Goal: Use online tool/utility: Utilize a website feature to perform a specific function

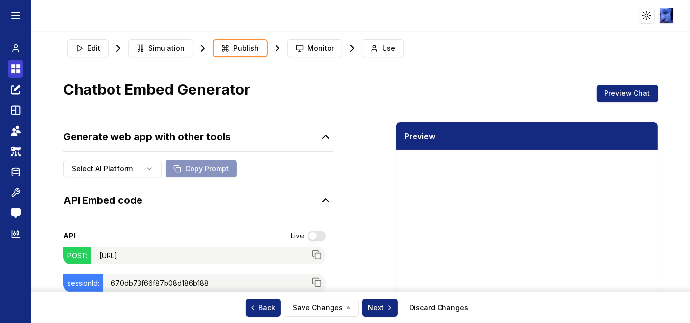
click at [14, 67] on icon at bounding box center [13, 66] width 4 height 4
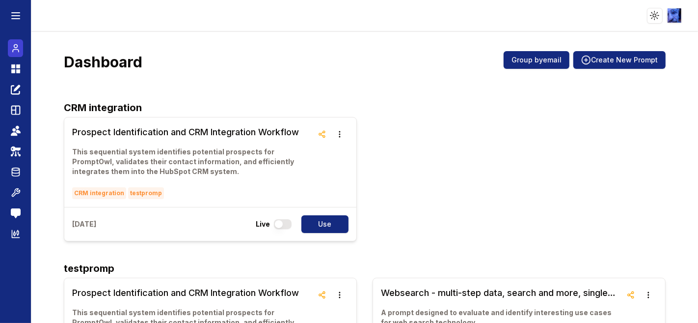
click at [15, 50] on icon at bounding box center [16, 48] width 10 height 12
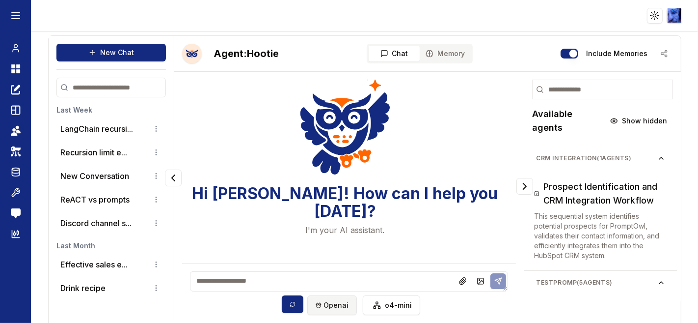
click at [325, 303] on html "Toggle theme Toggle user menu Chat Dashboard Create Prompts Templates Teams API…" at bounding box center [349, 161] width 698 height 323
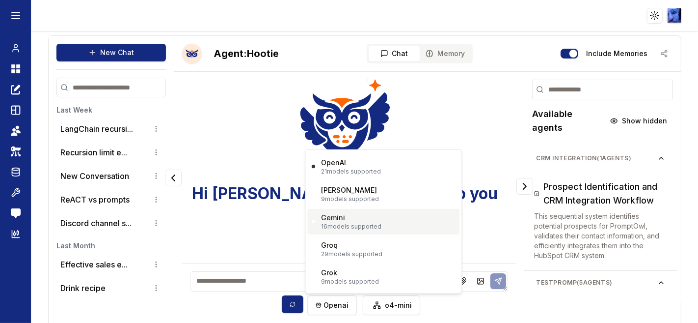
click at [340, 225] on p "16 models supported" at bounding box center [351, 226] width 60 height 8
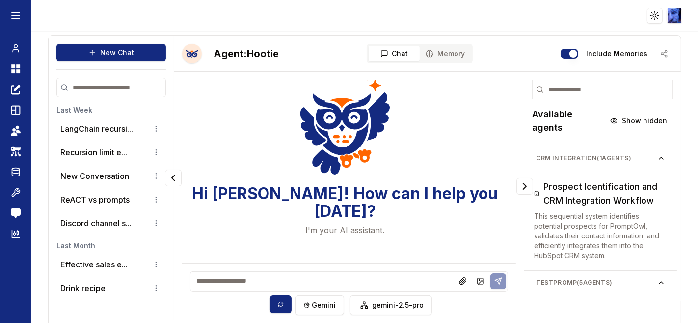
click at [285, 273] on textarea at bounding box center [349, 281] width 318 height 20
paste textarea "**********"
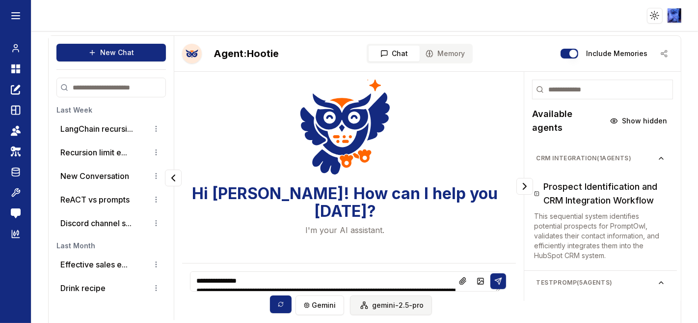
scroll to position [64764, 0]
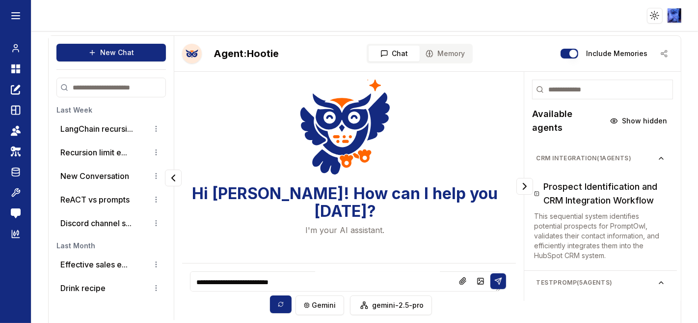
type textarea "**********"
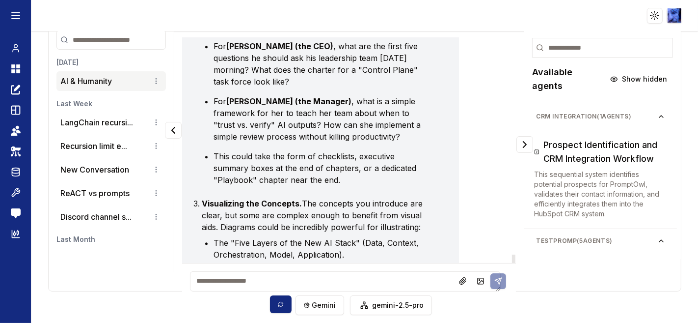
scroll to position [74294, 0]
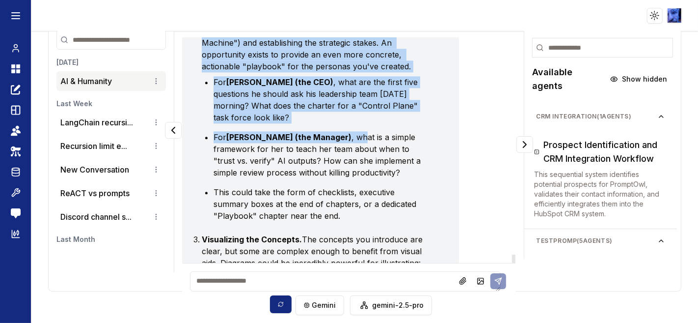
drag, startPoint x: 200, startPoint y: 63, endPoint x: 321, endPoint y: 184, distance: 171.2
click at [321, 184] on li "Bridging the Gap from Diagnosis to Prescription. The book is world-class at dia…" at bounding box center [317, 117] width 230 height 208
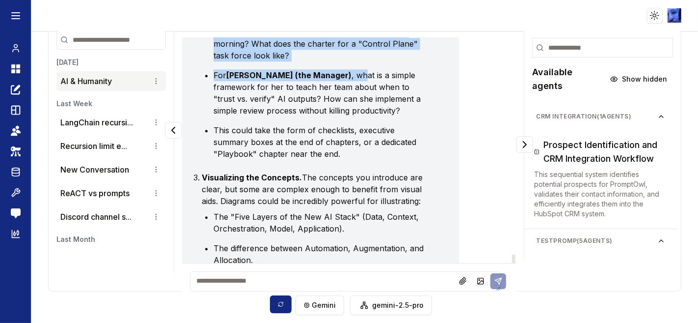
scroll to position [74372, 0]
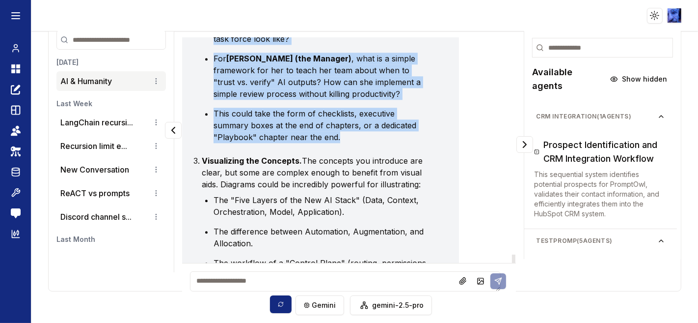
click at [345, 143] on li "This could take the form of checklists, executive summary boxes at the end of c…" at bounding box center [323, 125] width 218 height 35
copy li "Bridging the Gap from Diagnosis to Prescription. The book is world-class at dia…"
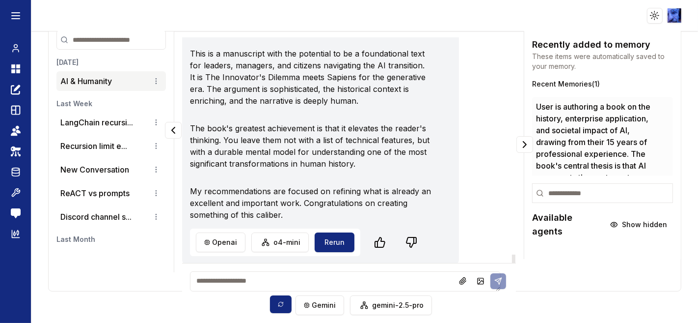
scroll to position [75196, 0]
click at [261, 278] on textarea at bounding box center [345, 281] width 311 height 20
paste textarea "**********"
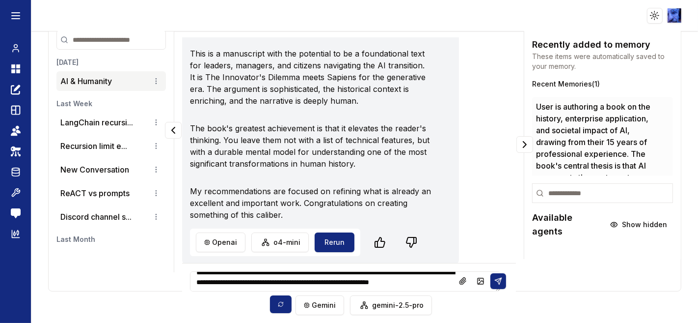
scroll to position [121, 0]
type textarea "**********"
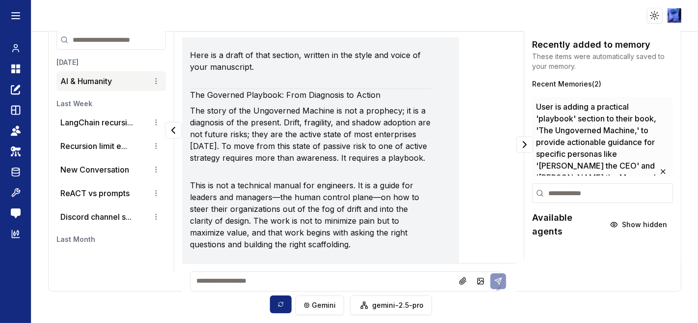
scroll to position [75675, 0]
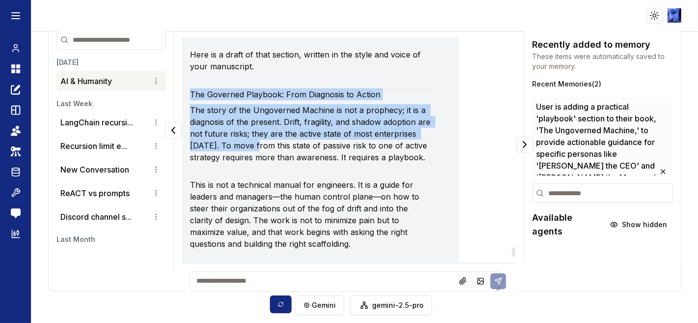
drag, startPoint x: 189, startPoint y: 130, endPoint x: 299, endPoint y: 177, distance: 120.1
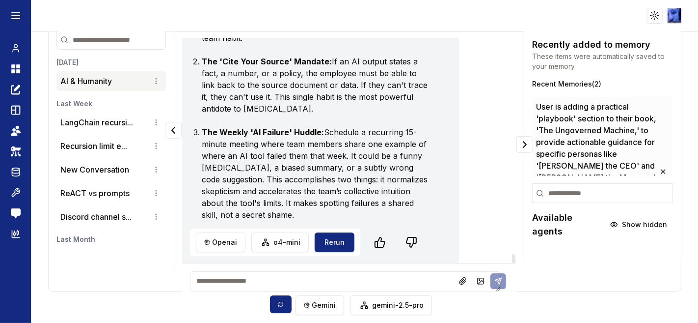
scroll to position [78156, 0]
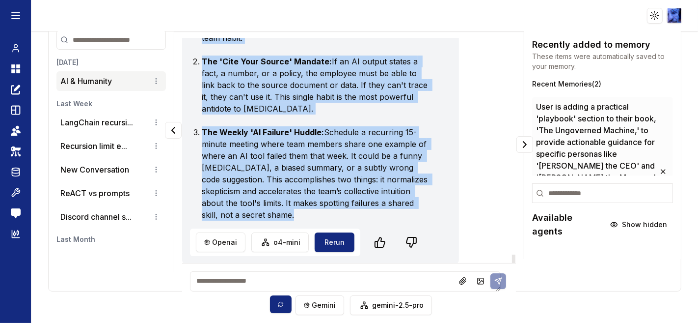
click at [305, 215] on p "The Weekly 'AI Failure' Huddle: Schedule a recurring 15-minute meeting where te…" at bounding box center [317, 173] width 230 height 94
copy div "Lor Ipsumdol Sitametc: Adip Elitseddo ei Tempor Inc utlab et dol Magnaaliqu Eni…"
